Goal: Information Seeking & Learning: Learn about a topic

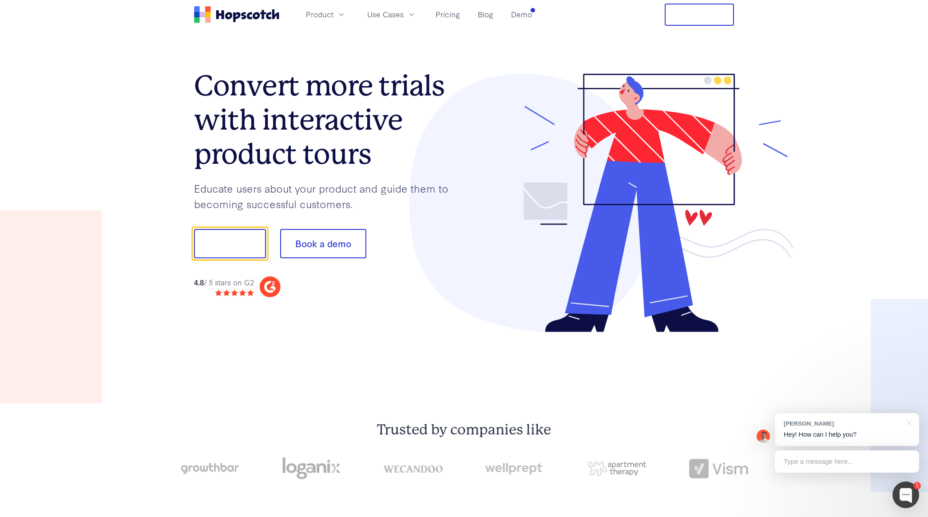
click at [331, 379] on section "Trusted by companies like" at bounding box center [464, 460] width 654 height 166
click at [437, 17] on link "Pricing" at bounding box center [448, 14] width 32 height 15
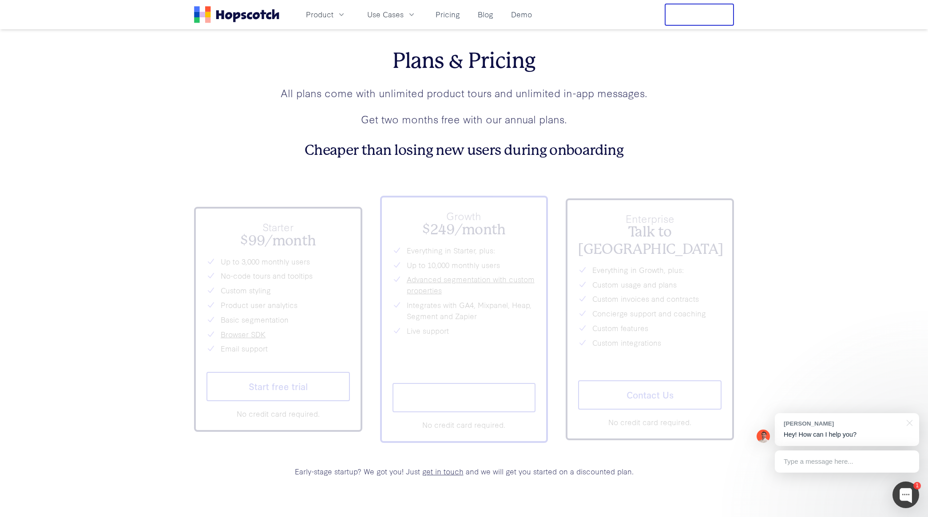
scroll to position [3258, 0]
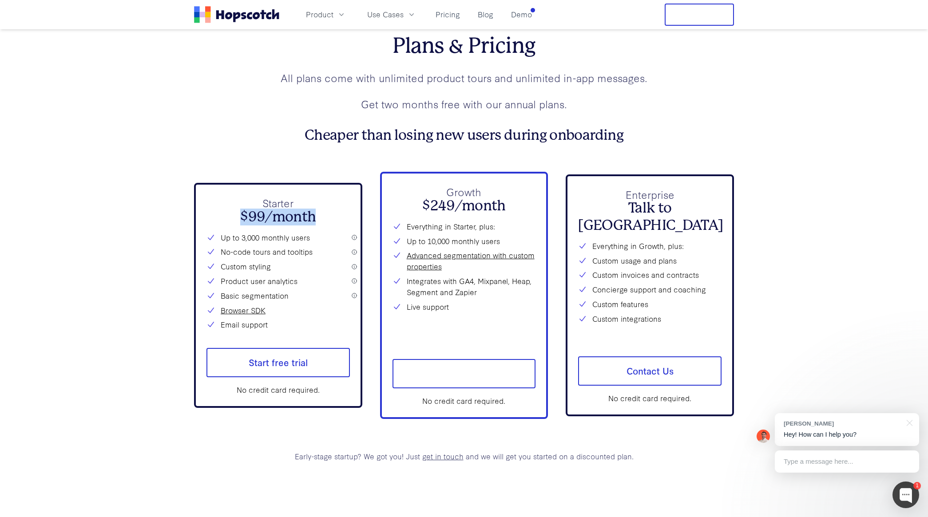
drag, startPoint x: 317, startPoint y: 220, endPoint x: 240, endPoint y: 209, distance: 78.0
click at [240, 209] on h2 "$99/month" at bounding box center [277, 217] width 143 height 17
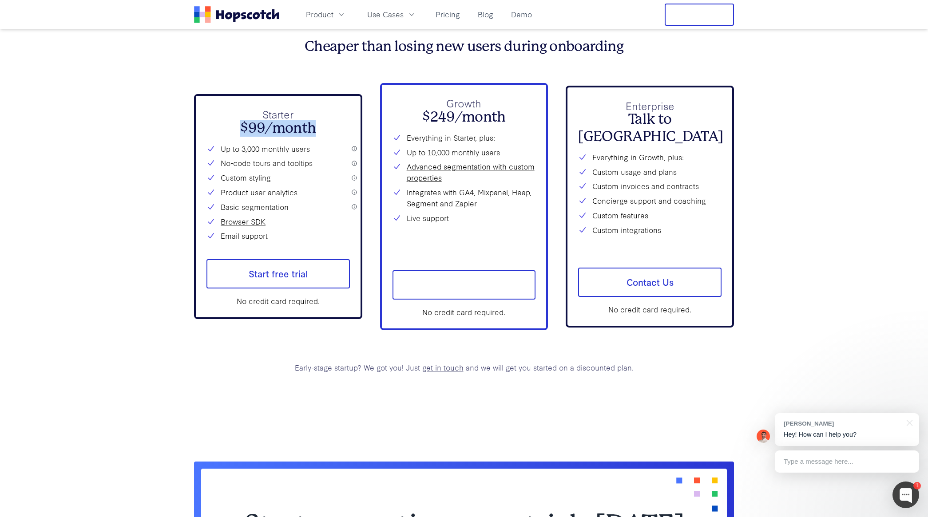
scroll to position [3317, 0]
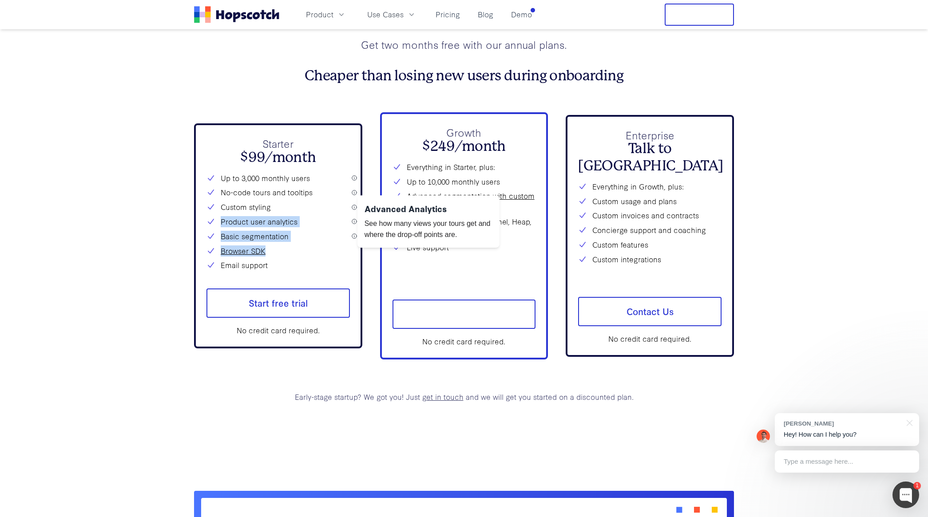
drag, startPoint x: 269, startPoint y: 266, endPoint x: 220, endPoint y: 217, distance: 69.7
click at [220, 217] on div "Up to 3,000 monthly users No-code tours and tooltips Custom styling Product use…" at bounding box center [277, 222] width 143 height 99
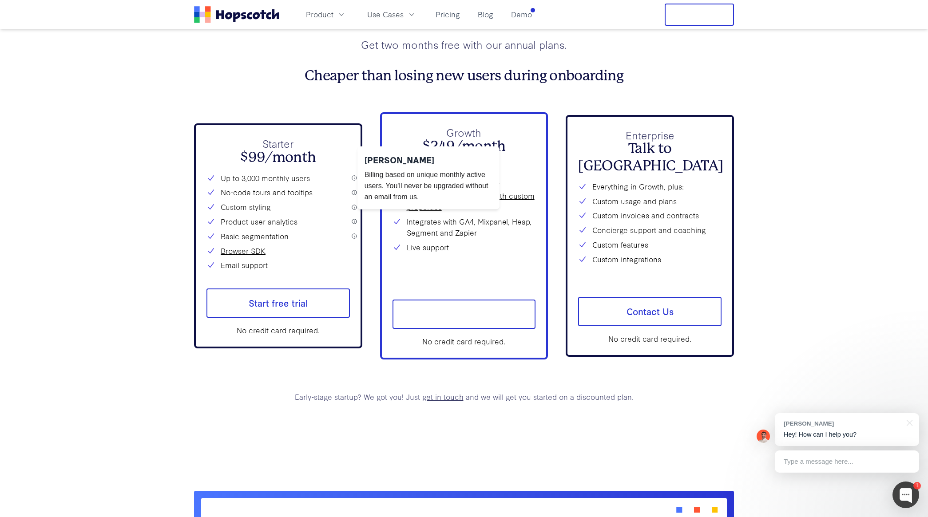
drag, startPoint x: 221, startPoint y: 176, endPoint x: 321, endPoint y: 176, distance: 99.9
click at [321, 176] on li "Up to 3,000 monthly users" at bounding box center [277, 178] width 143 height 11
drag, startPoint x: 240, startPoint y: 177, endPoint x: 316, endPoint y: 177, distance: 75.9
click at [316, 177] on li "Up to 3,000 monthly users" at bounding box center [277, 178] width 143 height 11
click at [306, 179] on li "Up to 3,000 monthly users" at bounding box center [277, 178] width 143 height 11
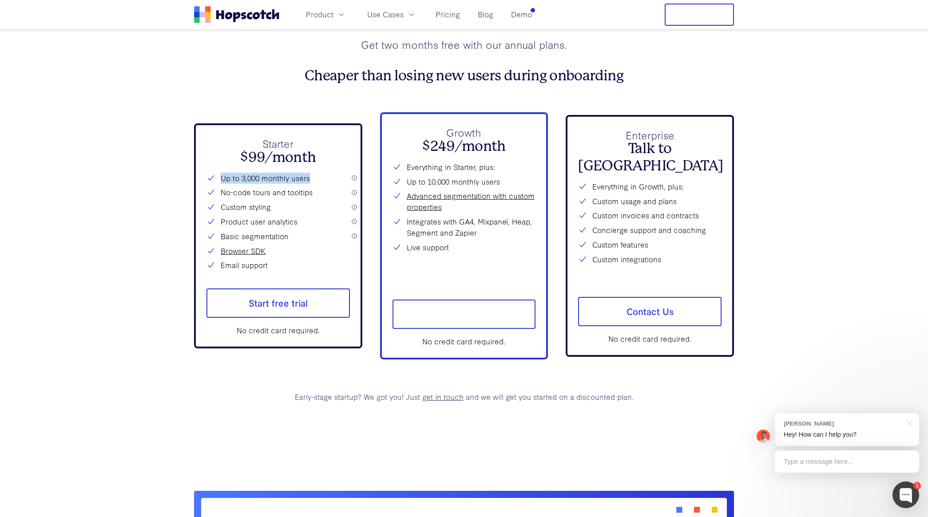
drag, startPoint x: 309, startPoint y: 179, endPoint x: 225, endPoint y: 170, distance: 85.3
click at [225, 170] on div "Starter $99/month Up to 3,000 monthly users No-code tours and tooltips Custom s…" at bounding box center [277, 203] width 143 height 135
click at [354, 178] on div "Starter $99/month Up to 3,000 monthly users No-code tours and tooltips Custom s…" at bounding box center [278, 235] width 168 height 225
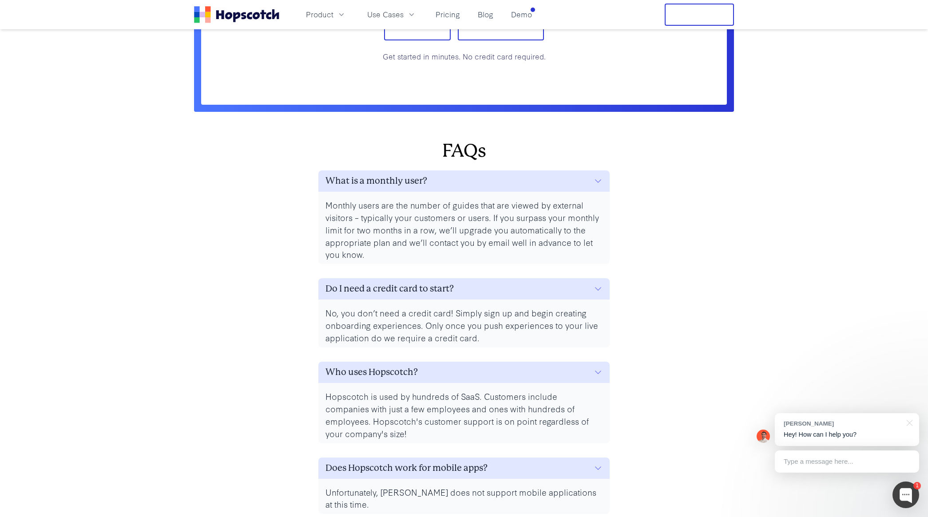
scroll to position [3884, 0]
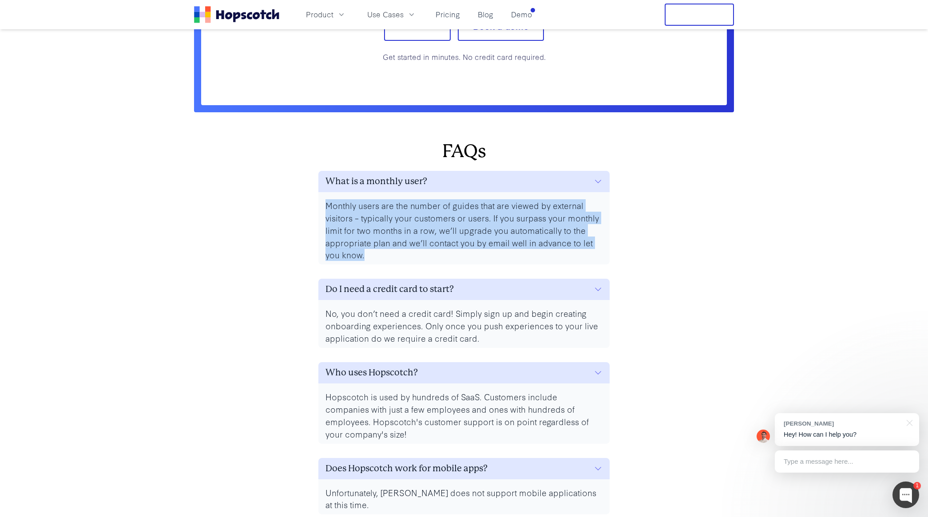
drag, startPoint x: 327, startPoint y: 203, endPoint x: 372, endPoint y: 257, distance: 70.0
click at [372, 257] on p "Monthly users are the number of guides that are viewed by external visitors – t…" at bounding box center [463, 230] width 277 height 62
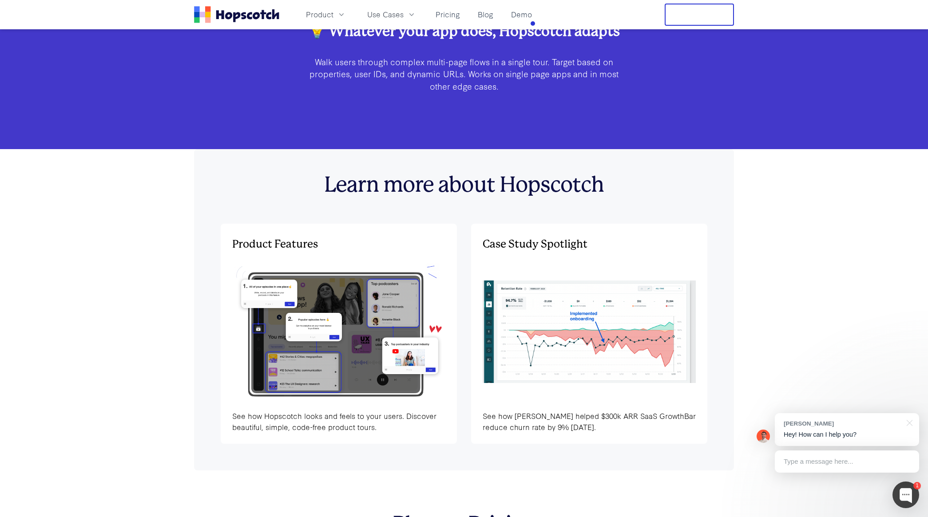
scroll to position [2793, 0]
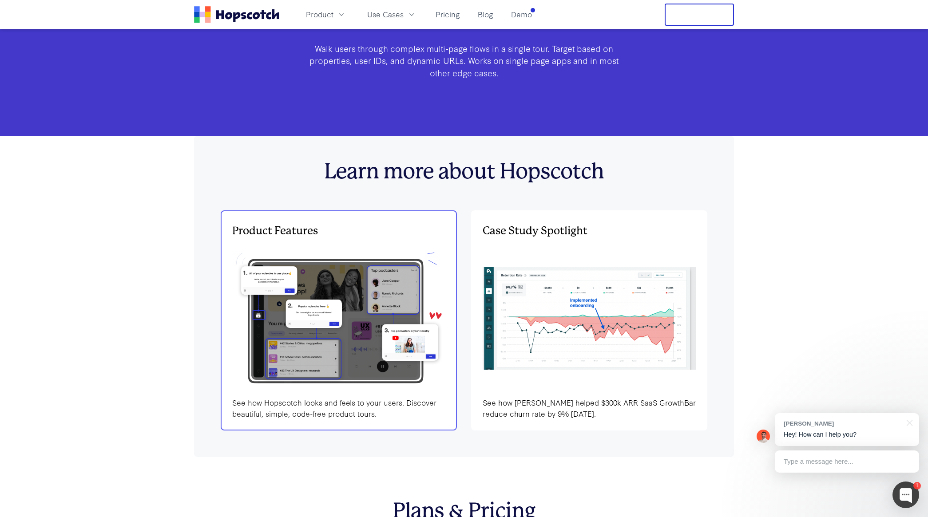
click at [345, 319] on img at bounding box center [338, 318] width 213 height 143
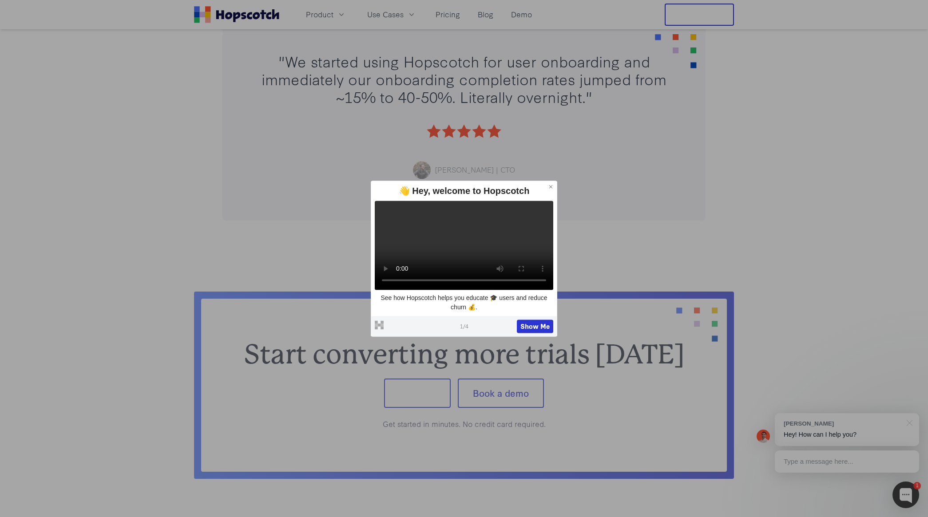
scroll to position [467, 0]
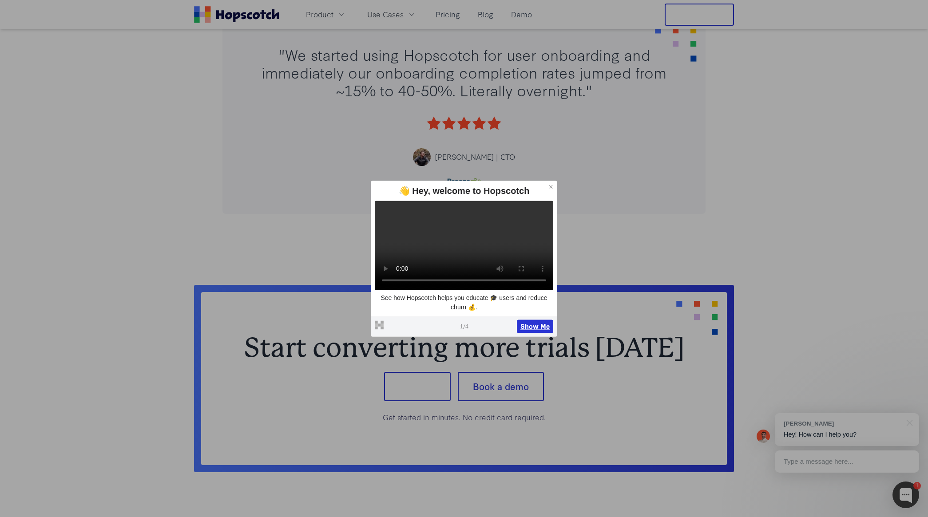
click at [534, 331] on button "Show Me" at bounding box center [535, 326] width 36 height 13
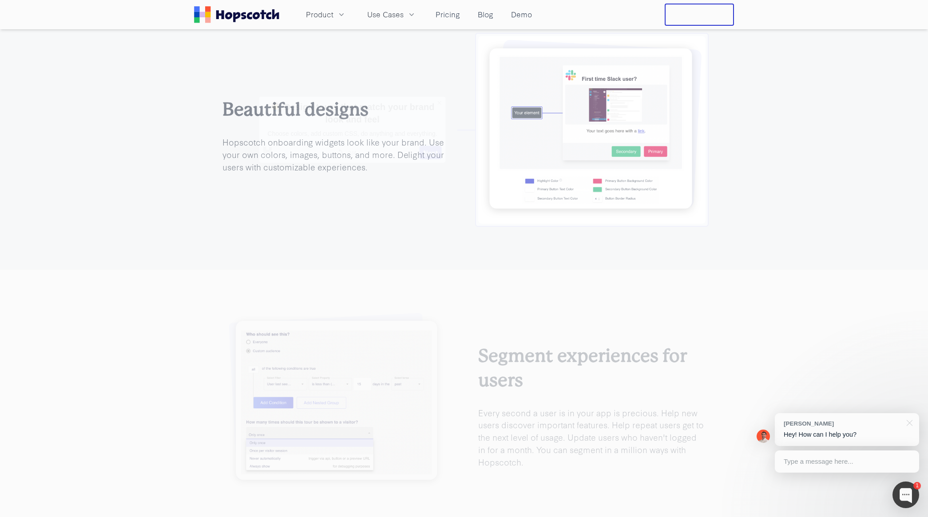
scroll to position [1391, 0]
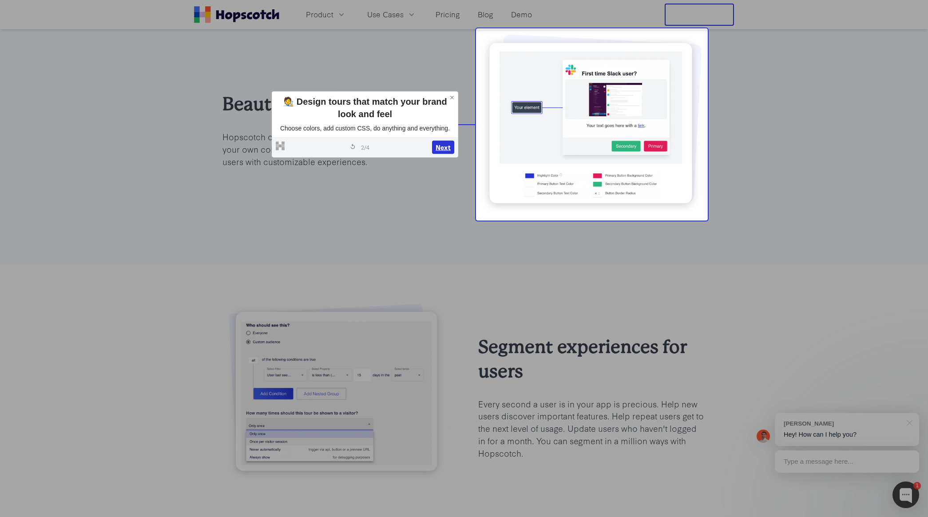
click at [442, 151] on button "Next" at bounding box center [443, 147] width 22 height 13
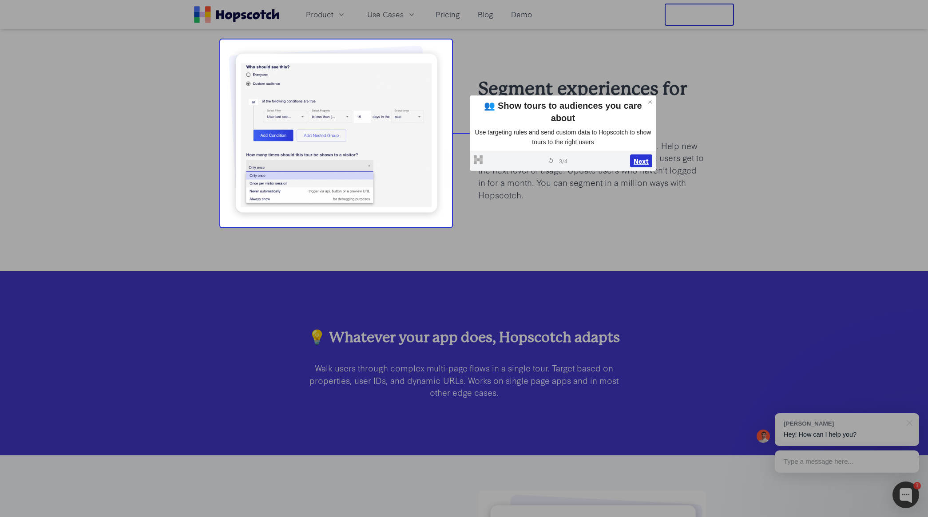
scroll to position [1647, 0]
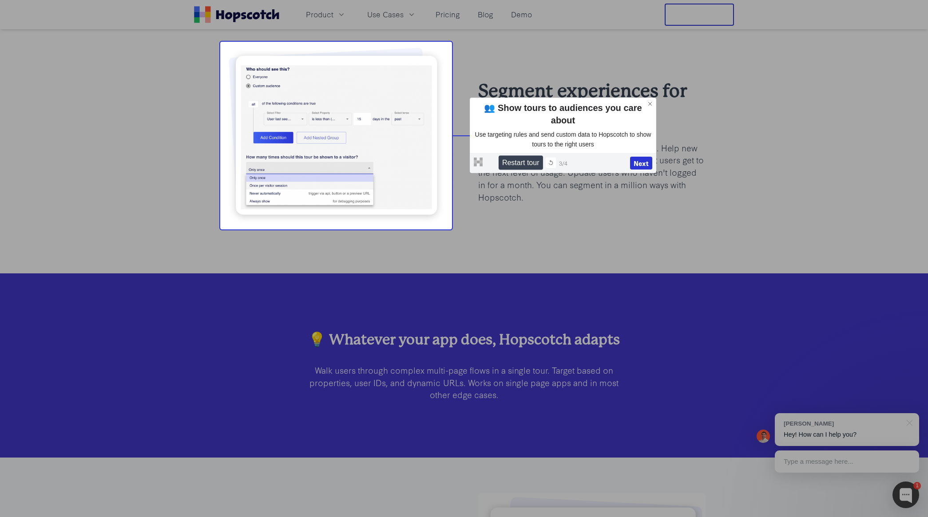
click at [548, 160] on icon at bounding box center [551, 163] width 6 height 6
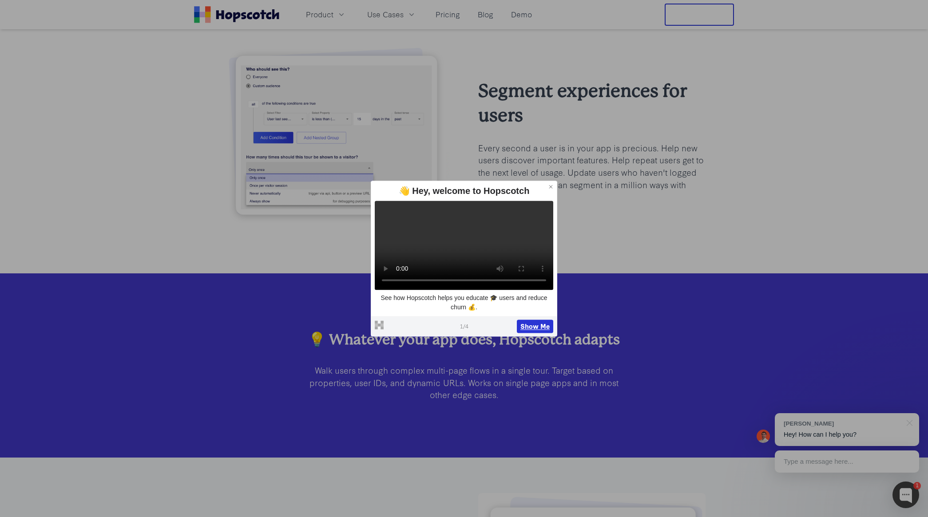
click at [534, 331] on button "Show Me" at bounding box center [535, 326] width 36 height 13
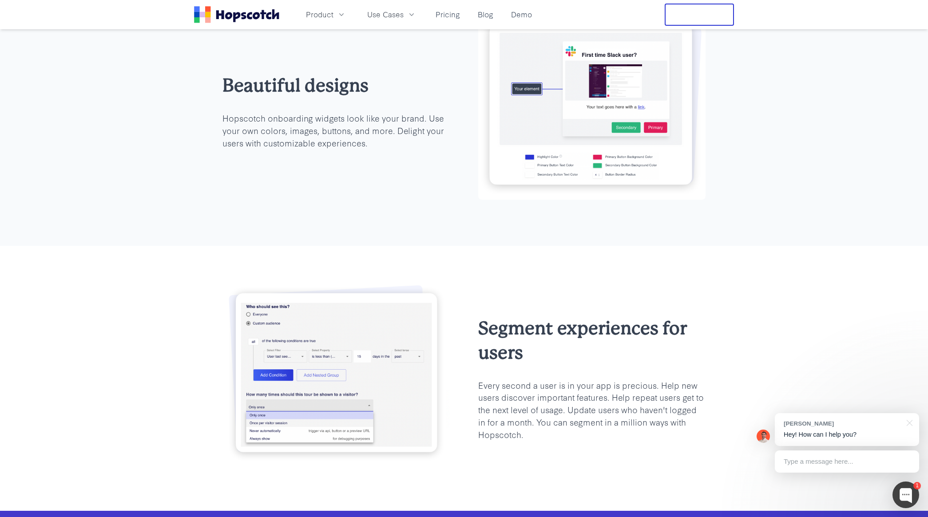
scroll to position [1382, 0]
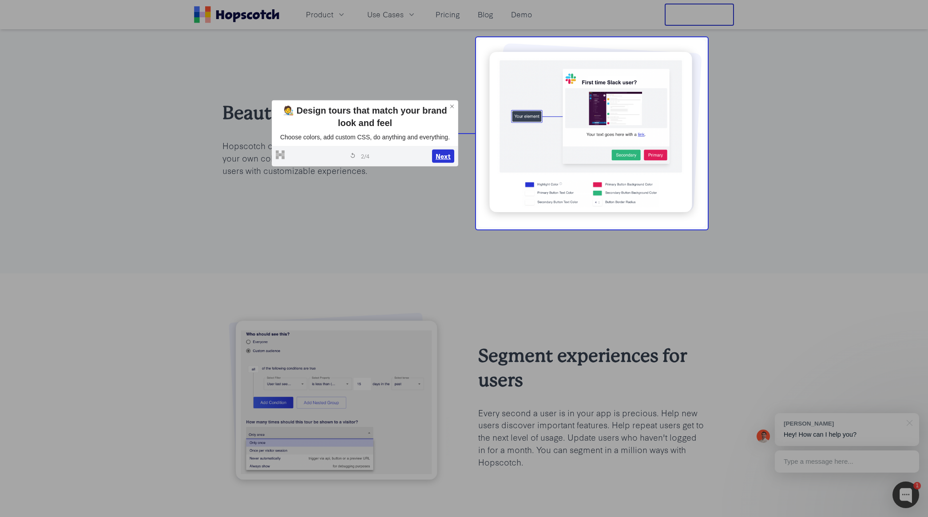
click at [440, 155] on button "Next" at bounding box center [443, 156] width 22 height 13
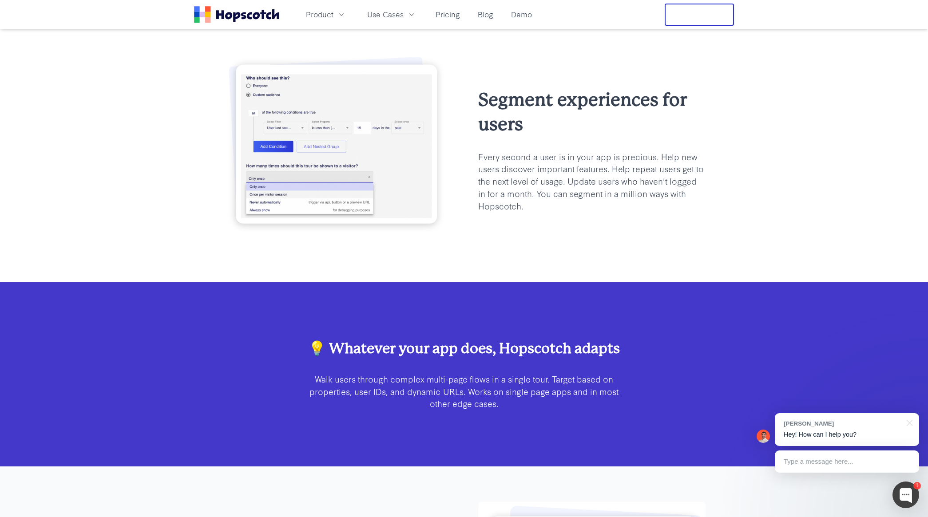
scroll to position [1649, 0]
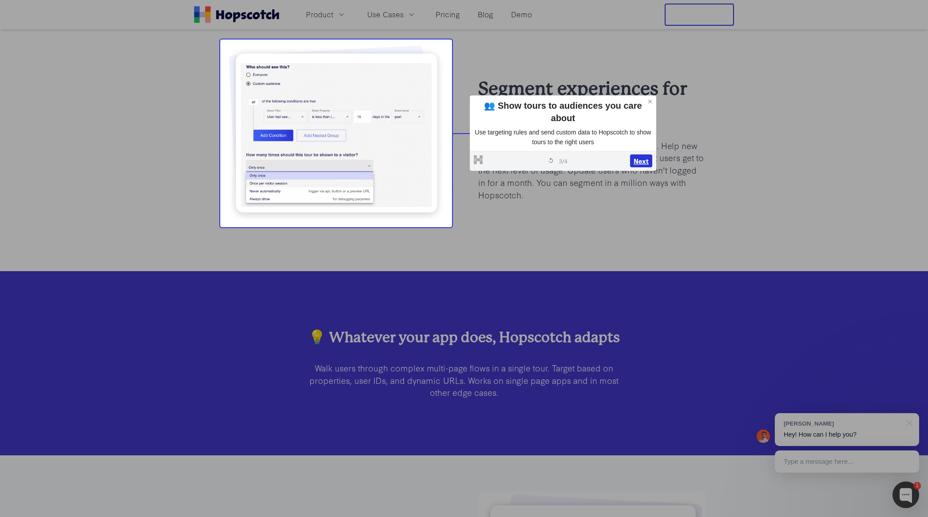
click at [640, 155] on button "Next" at bounding box center [641, 161] width 22 height 13
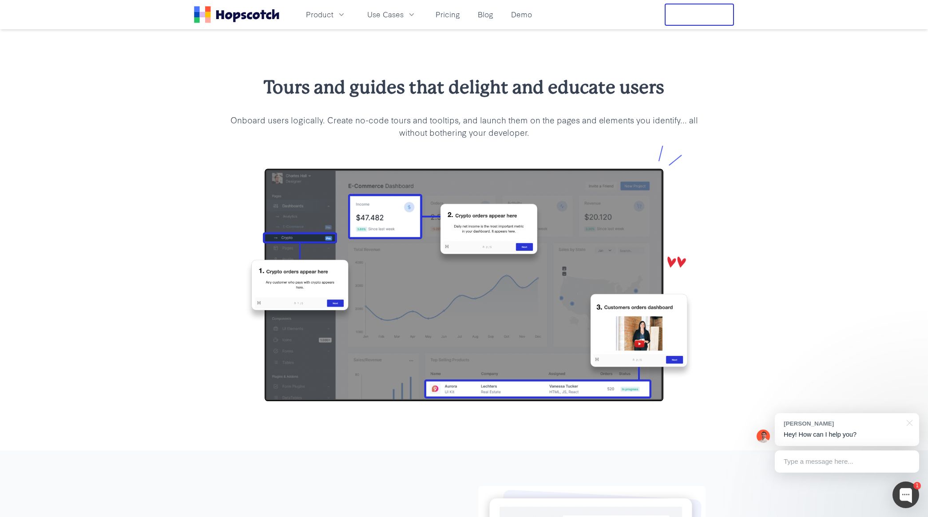
scroll to position [721, 0]
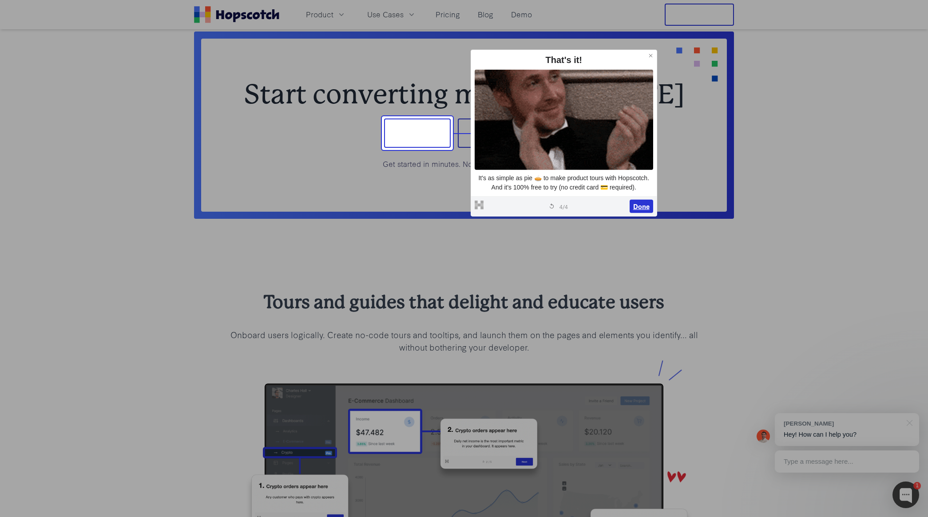
click at [639, 206] on button "Done" at bounding box center [642, 206] width 24 height 13
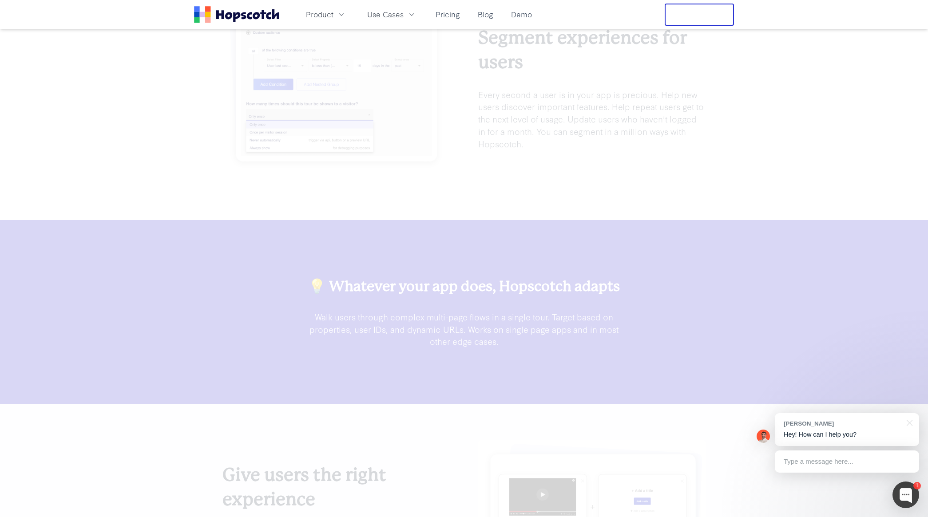
scroll to position [1754, 0]
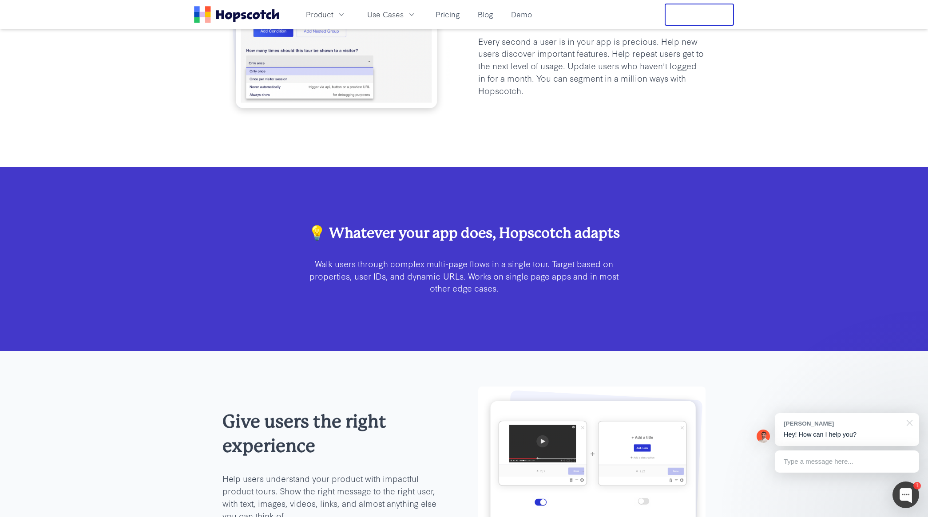
click at [911, 425] on div at bounding box center [908, 422] width 22 height 18
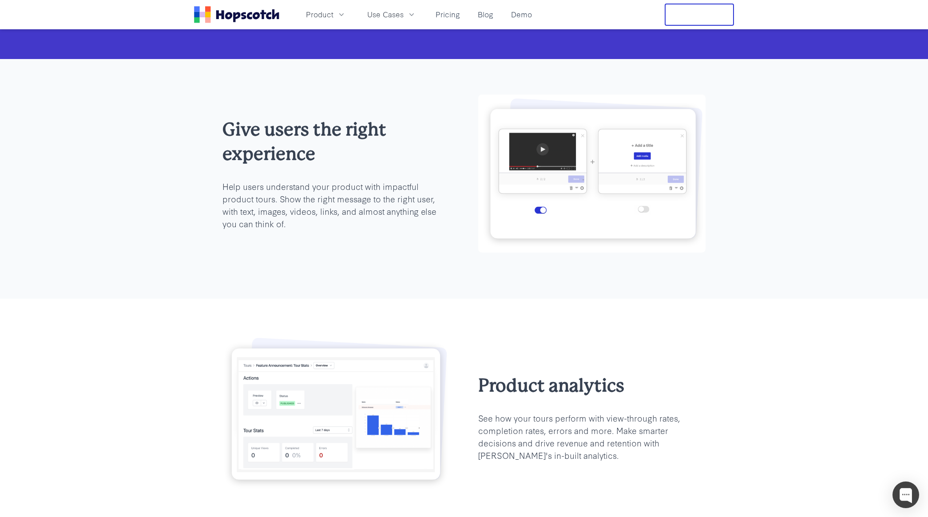
scroll to position [1638, 0]
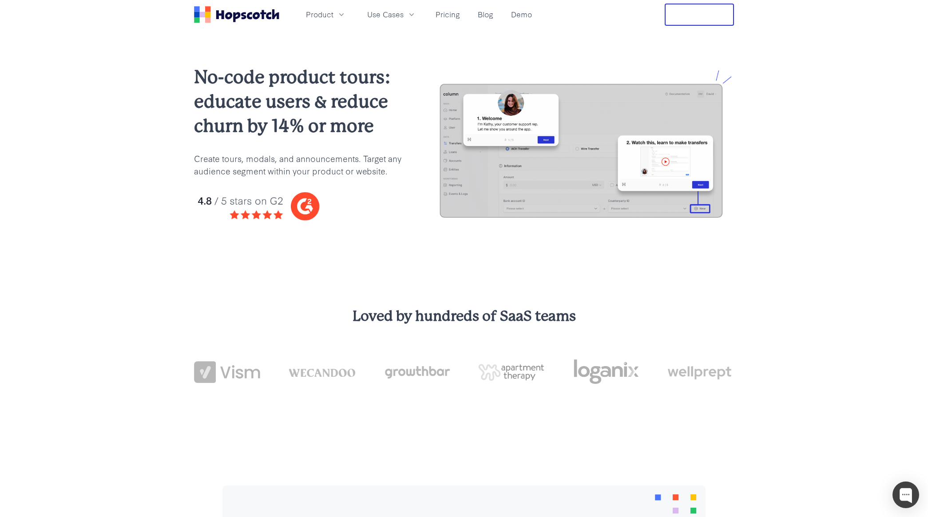
click at [528, 151] on img at bounding box center [582, 150] width 303 height 161
click at [531, 12] on link "Demo" at bounding box center [521, 14] width 28 height 15
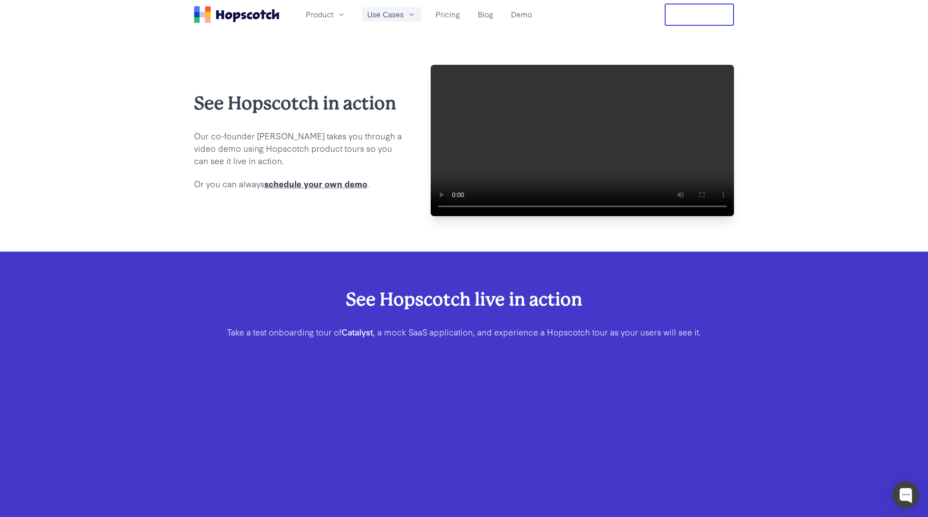
click at [405, 14] on button "Use Cases" at bounding box center [391, 14] width 59 height 15
